Goal: Contribute content: Contribute content

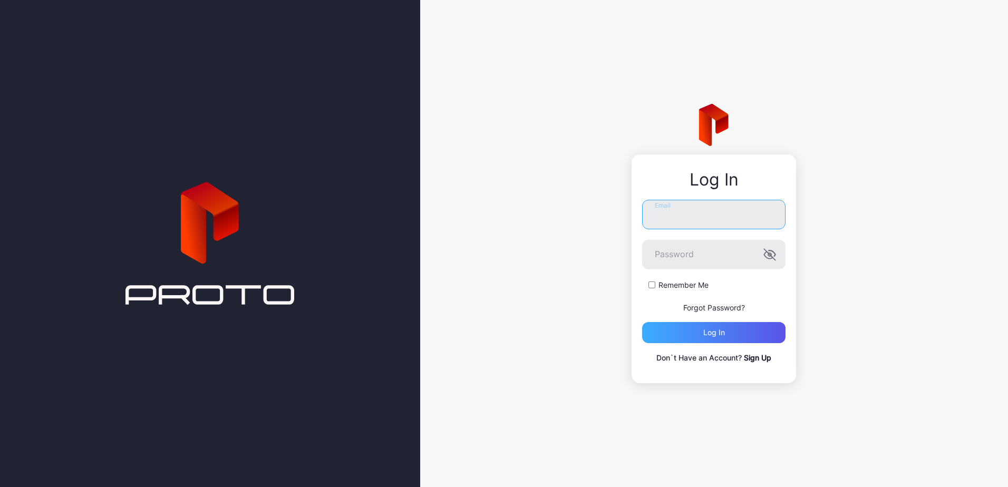
type input "**********"
click at [703, 334] on div "Log in" at bounding box center [714, 332] width 22 height 8
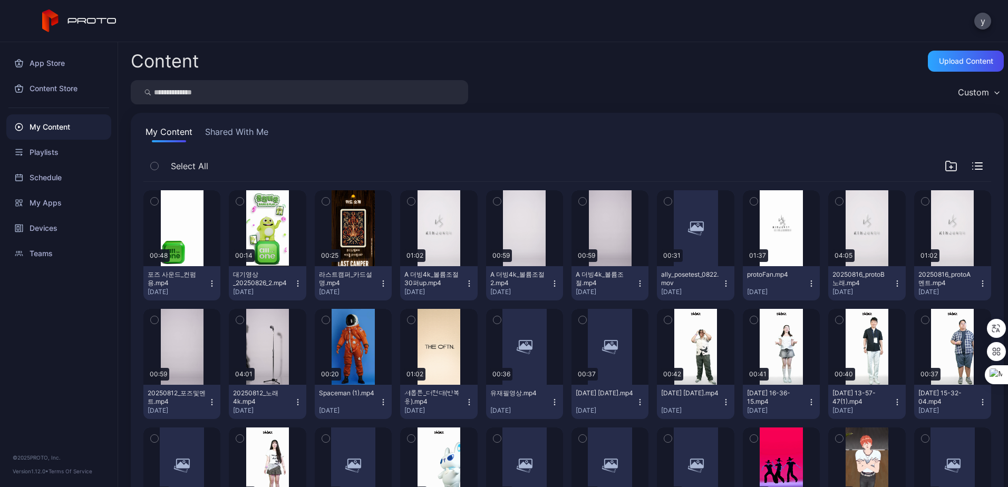
click at [957, 50] on div "Content Upload Content Custom My Content Shared With Me Select All Preview 00:4…" at bounding box center [563, 264] width 890 height 445
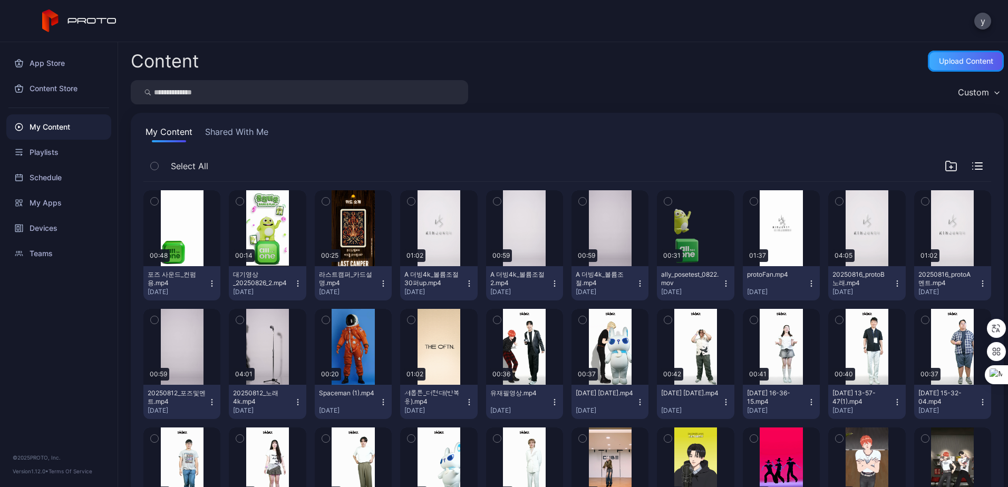
click at [943, 57] on div "Upload Content" at bounding box center [966, 61] width 54 height 8
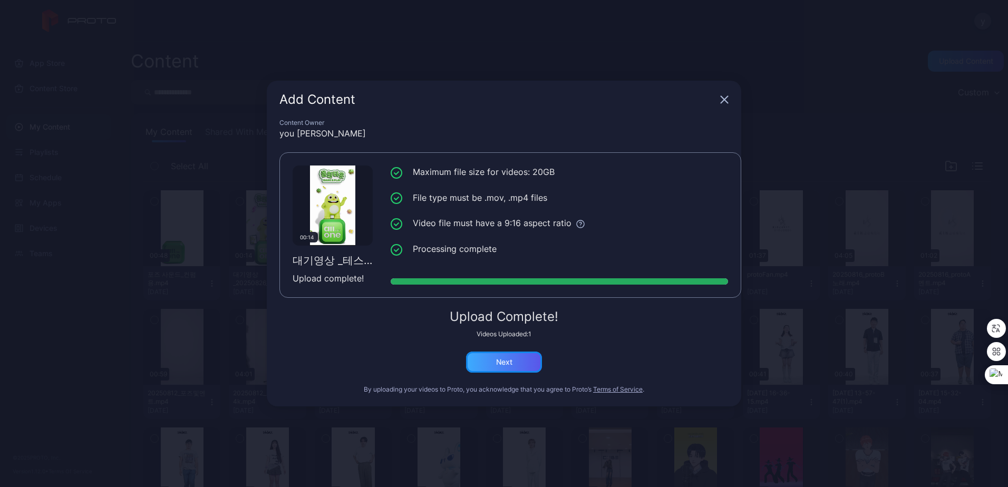
click at [524, 360] on div "Next" at bounding box center [504, 361] width 76 height 21
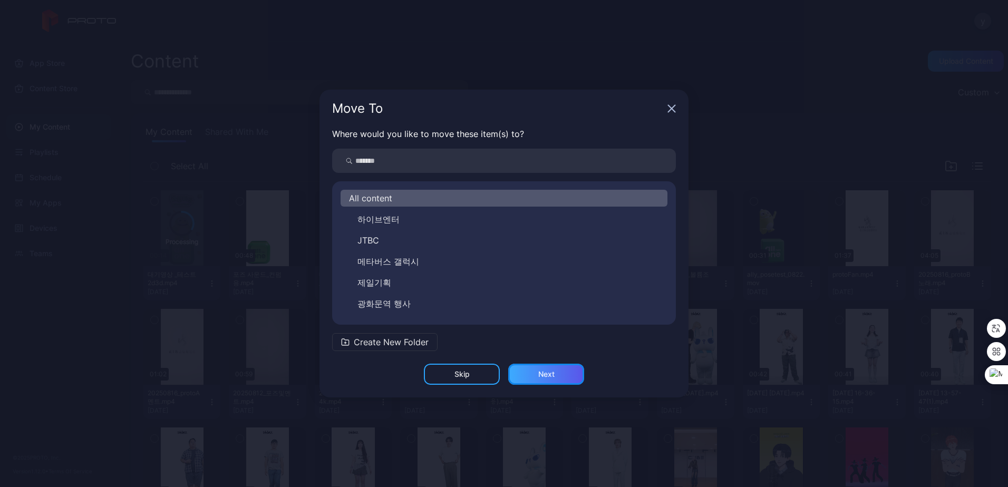
click at [551, 373] on div "Next" at bounding box center [546, 374] width 16 height 8
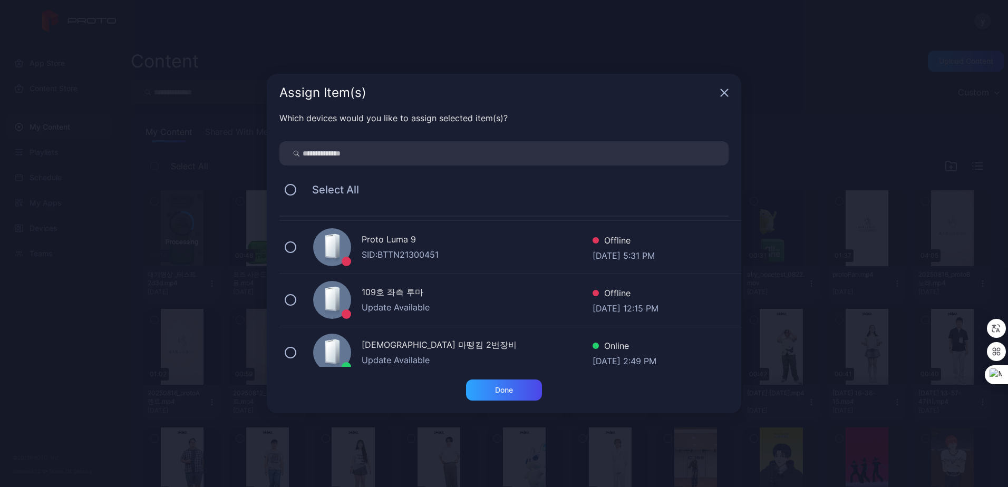
scroll to position [105, 0]
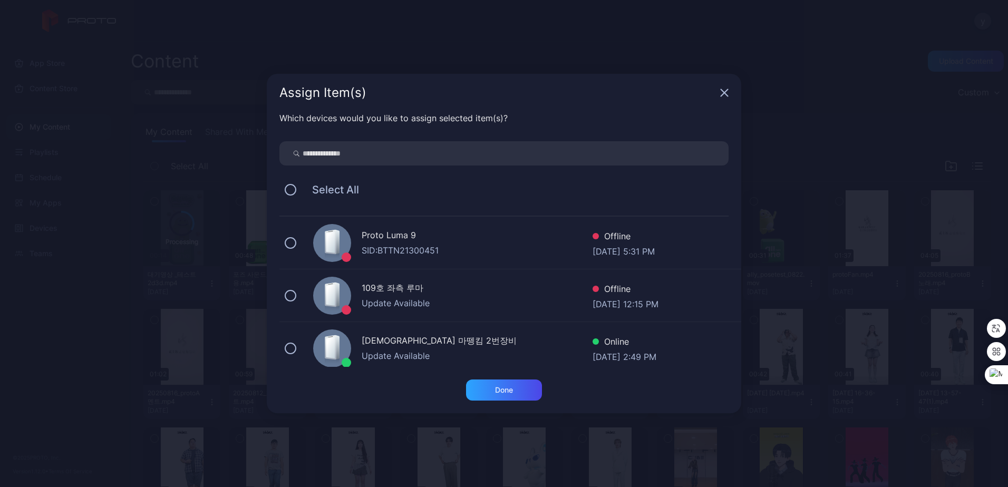
click at [452, 290] on div "109호 좌측 루마" at bounding box center [476, 288] width 231 height 15
click at [574, 103] on div "Assign Item(s)" at bounding box center [504, 93] width 474 height 38
click at [724, 91] on icon "button" at bounding box center [724, 93] width 8 height 8
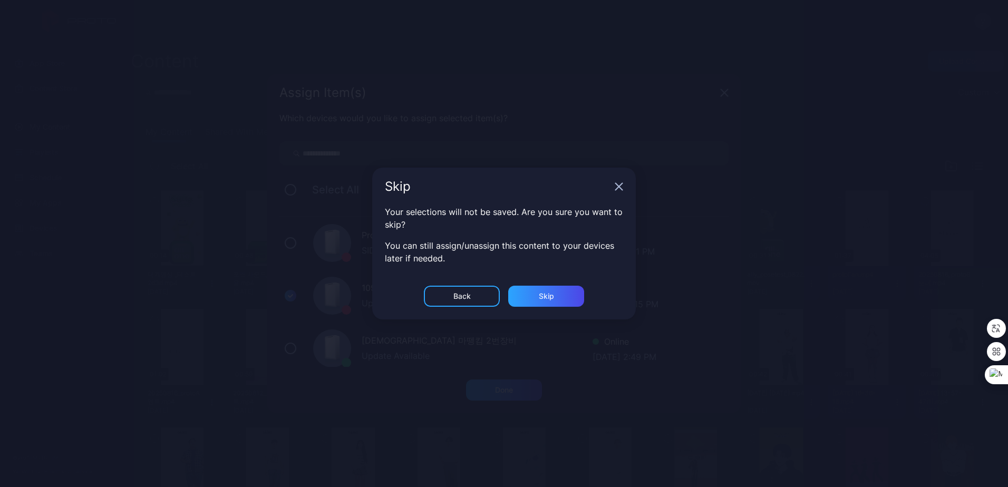
click at [720, 97] on icon "button" at bounding box center [724, 93] width 8 height 8
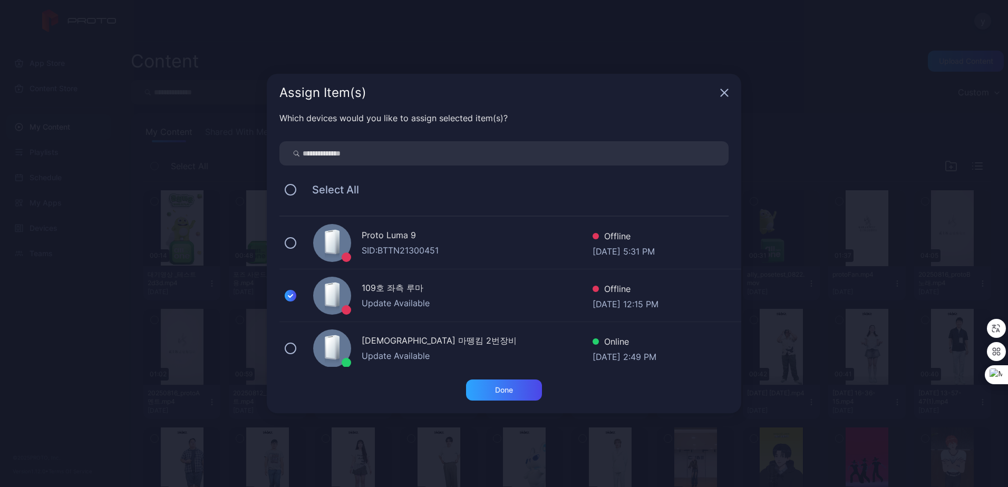
click at [727, 94] on icon "button" at bounding box center [724, 93] width 8 height 8
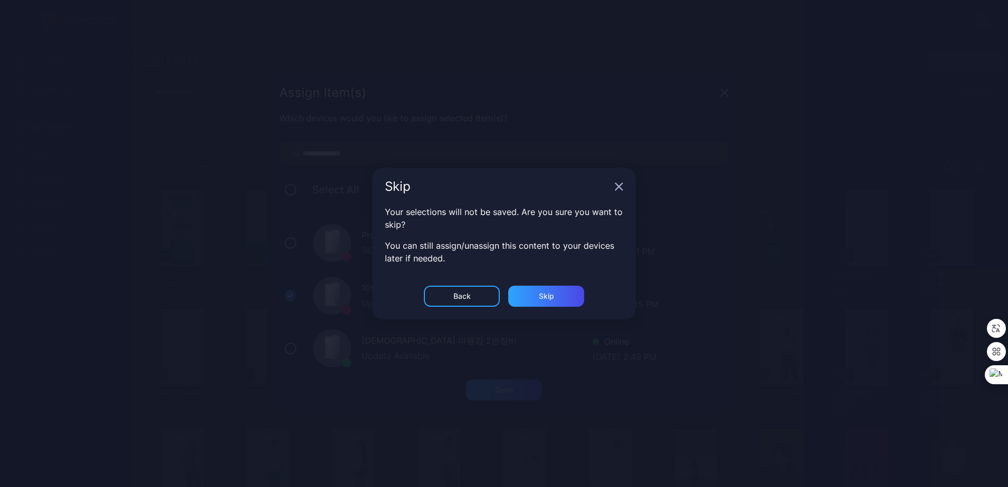
click at [754, 52] on div "Skip Your selections will not be saved. Are you sure you want to skip? You can …" at bounding box center [504, 243] width 1008 height 487
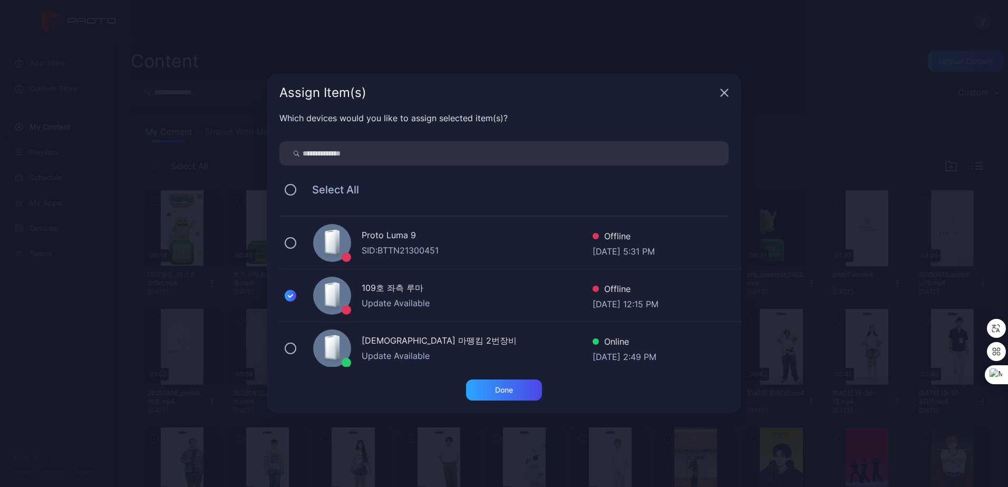
click at [722, 90] on icon "button" at bounding box center [724, 93] width 8 height 8
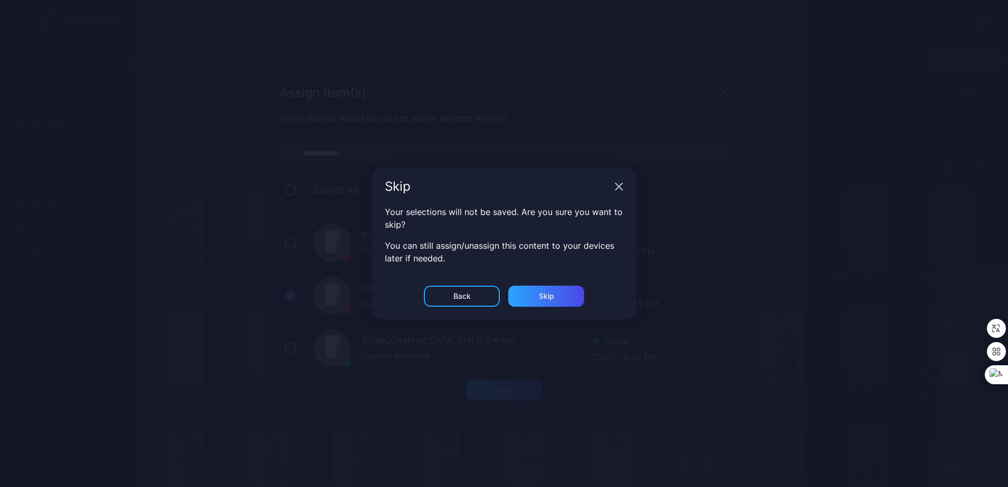
click at [615, 112] on div "Skip" at bounding box center [504, 93] width 474 height 38
click at [539, 295] on div "Skip" at bounding box center [546, 296] width 15 height 8
